Goal: Check status: Check status

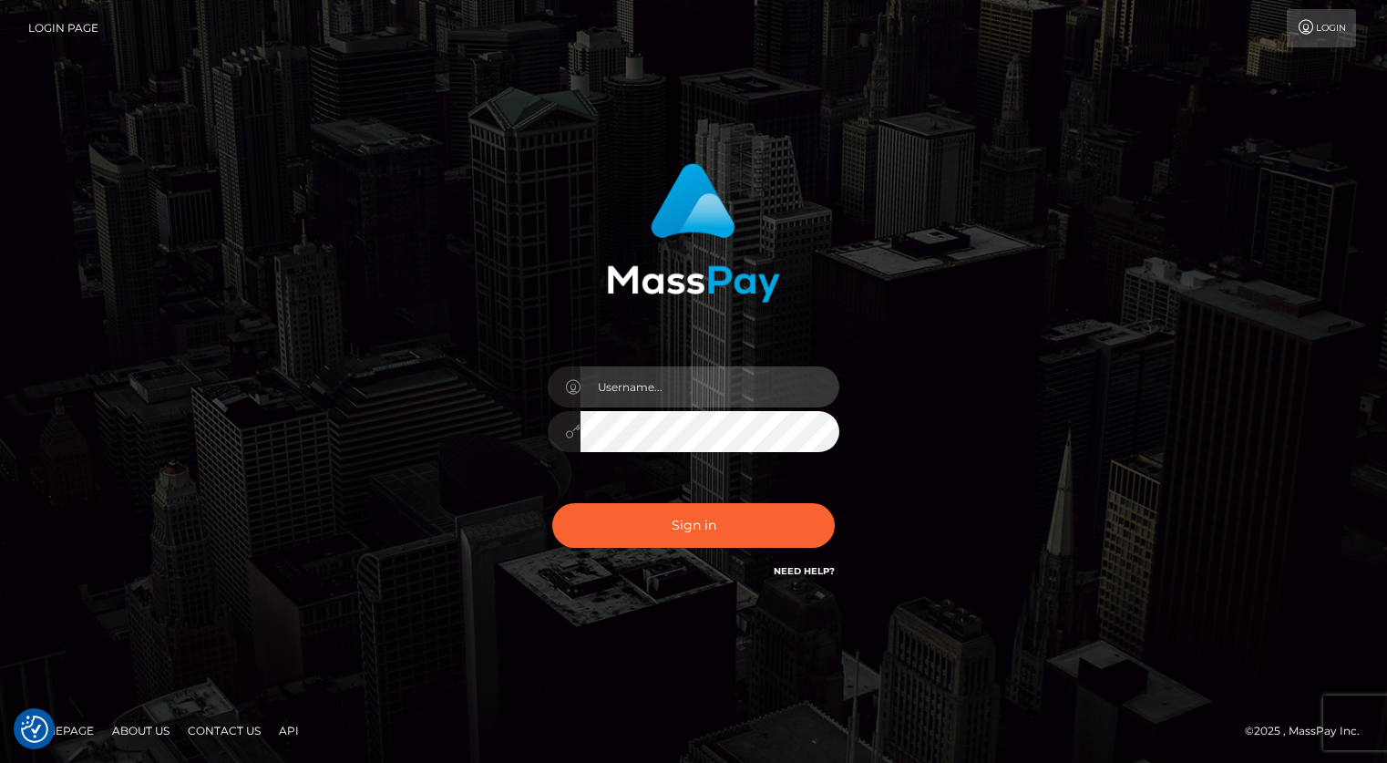
click at [711, 399] on input "text" at bounding box center [710, 386] width 259 height 41
type input "[PERSON_NAME].xcite"
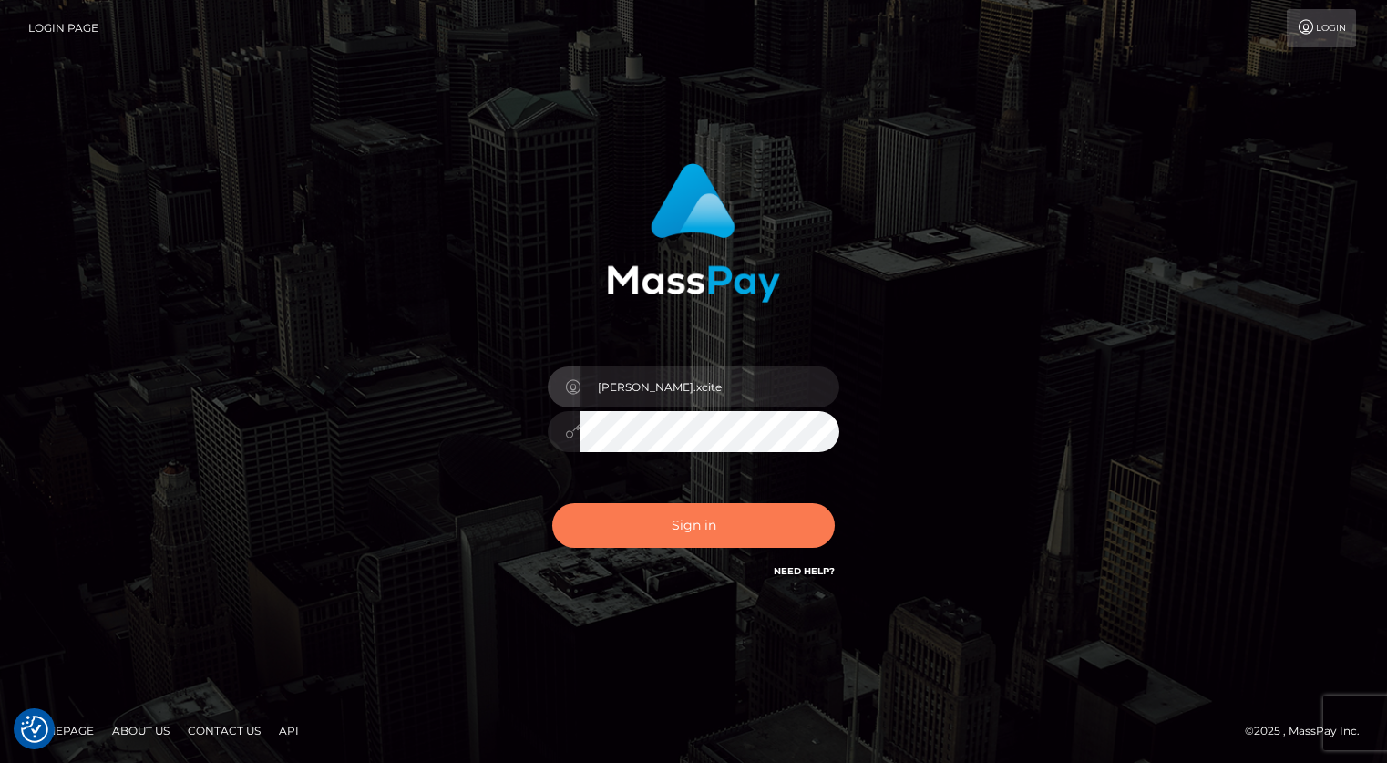
click at [630, 525] on button "Sign in" at bounding box center [693, 525] width 283 height 45
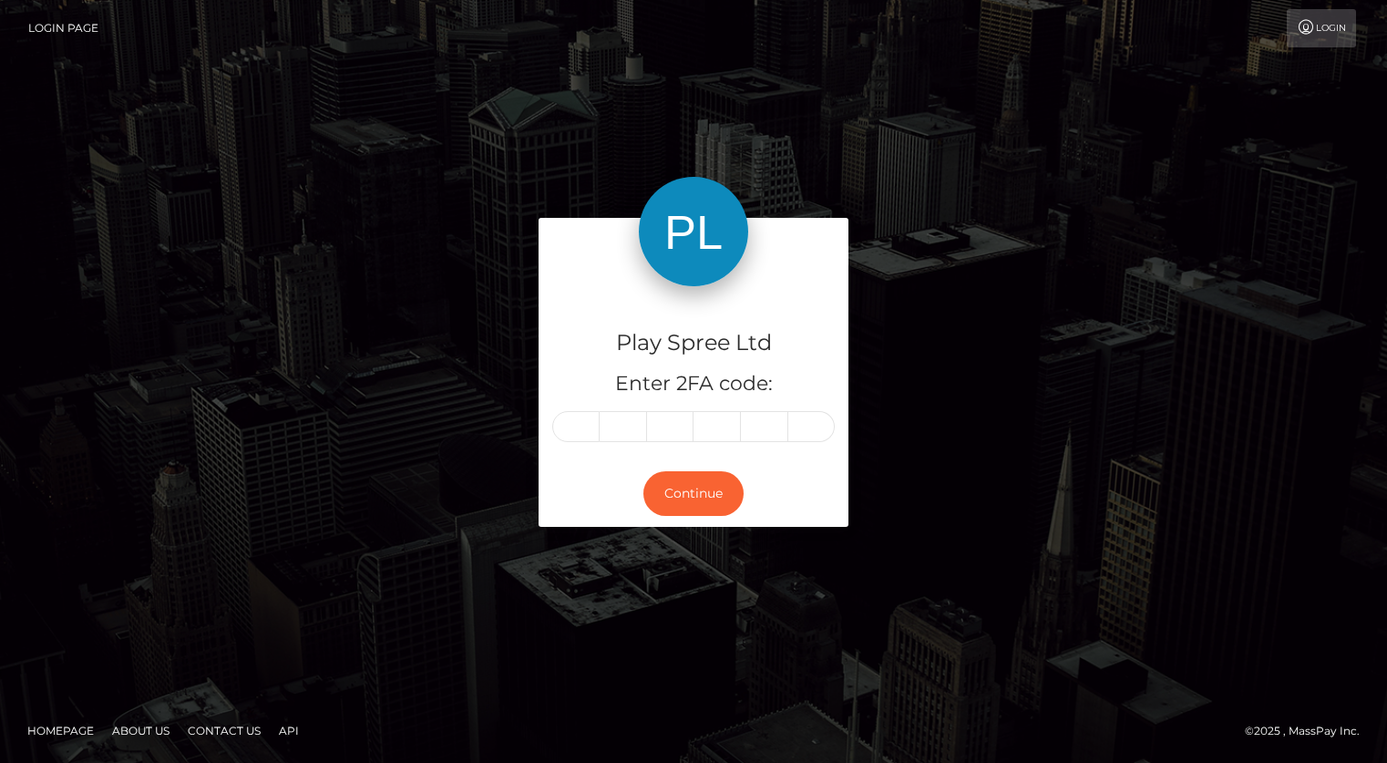
click at [567, 427] on input "text" at bounding box center [575, 426] width 47 height 31
type input "4"
type input "5"
type input "2"
type input "4"
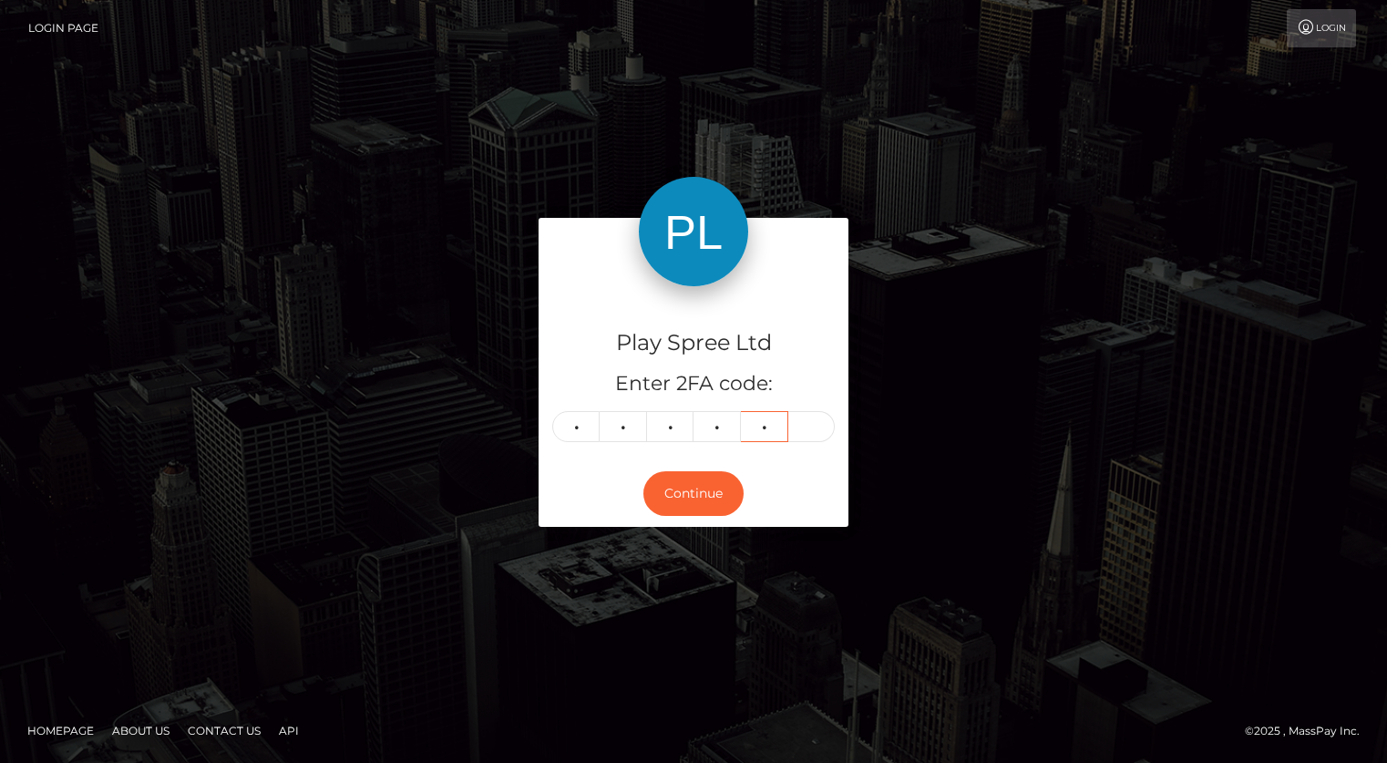
type input "6"
type input "9"
click at [716, 489] on button "Continue" at bounding box center [694, 493] width 100 height 45
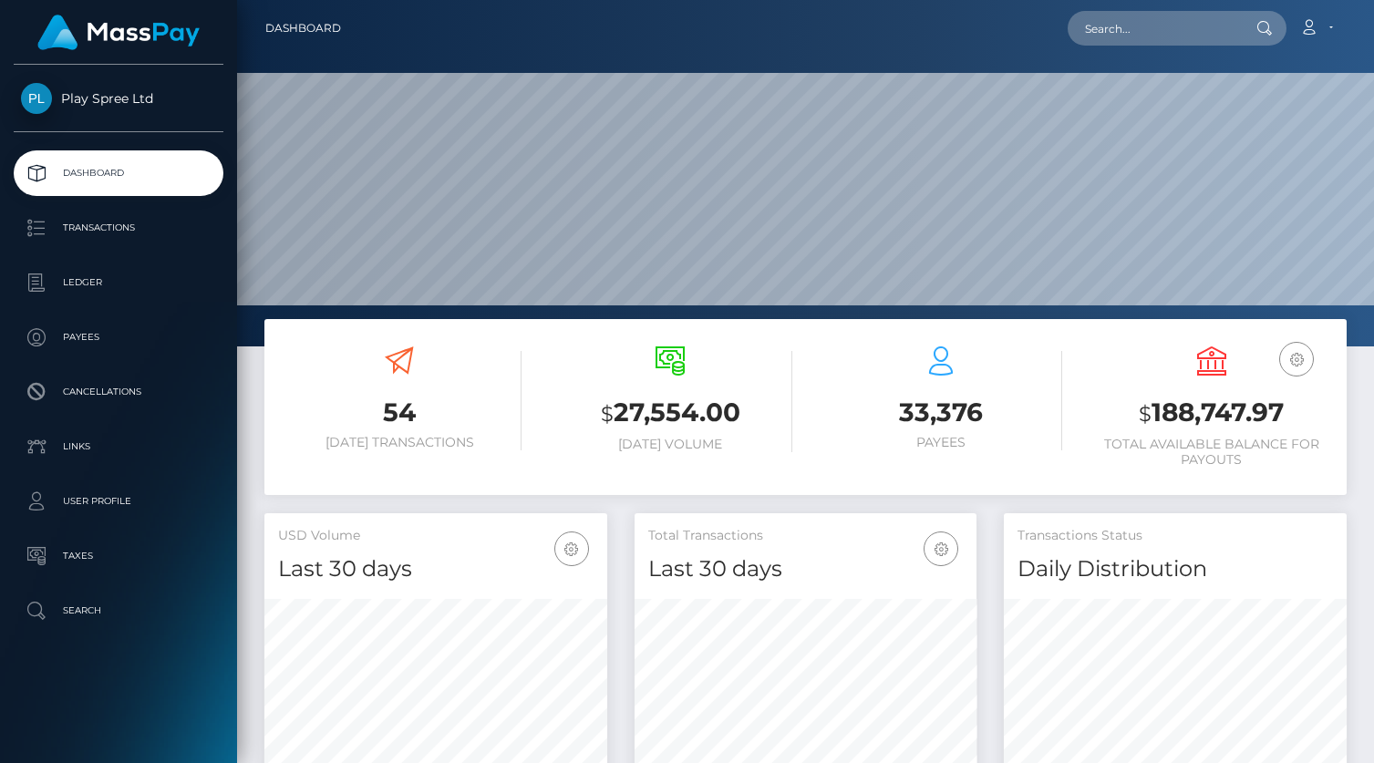
scroll to position [346, 1137]
click at [1194, 409] on h3 "$ 188,747.97" at bounding box center [1210, 413] width 243 height 37
click at [1194, 408] on h3 "$ 188,747.97" at bounding box center [1210, 413] width 243 height 37
click at [1194, 407] on h3 "$ 188,747.97" at bounding box center [1210, 413] width 243 height 37
copy h3 "188,747.97"
